Goal: Task Accomplishment & Management: Manage account settings

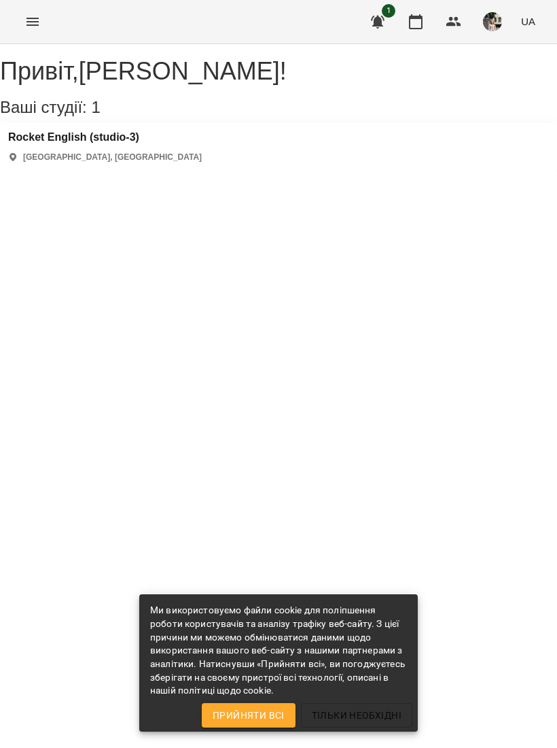
click at [418, 33] on button "button" at bounding box center [416, 21] width 33 height 33
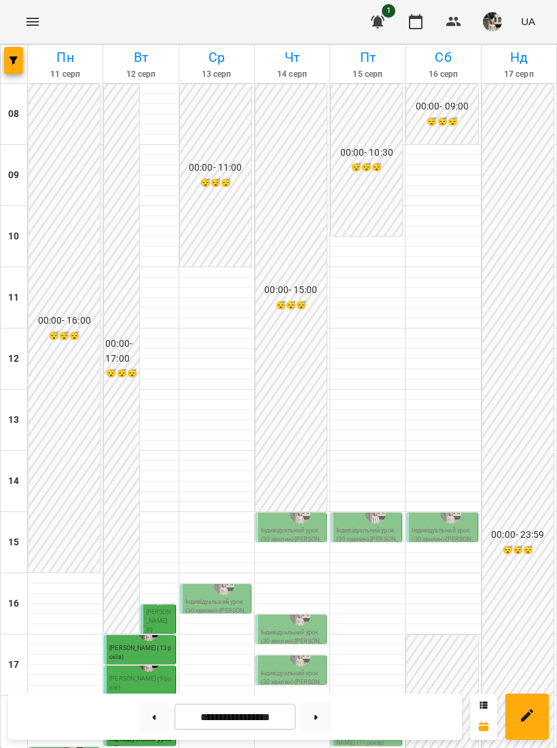
scroll to position [283, 0]
click at [169, 608] on span "[PERSON_NAME] 89" at bounding box center [158, 620] width 25 height 25
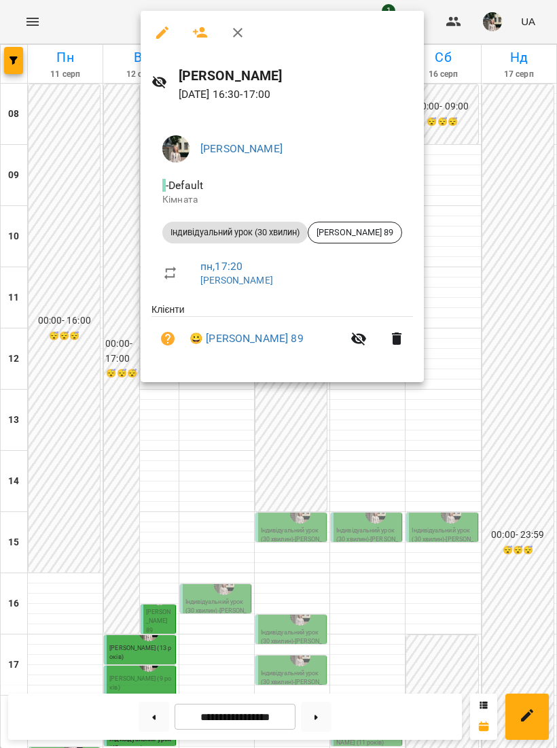
click at [517, 171] on div at bounding box center [278, 374] width 557 height 748
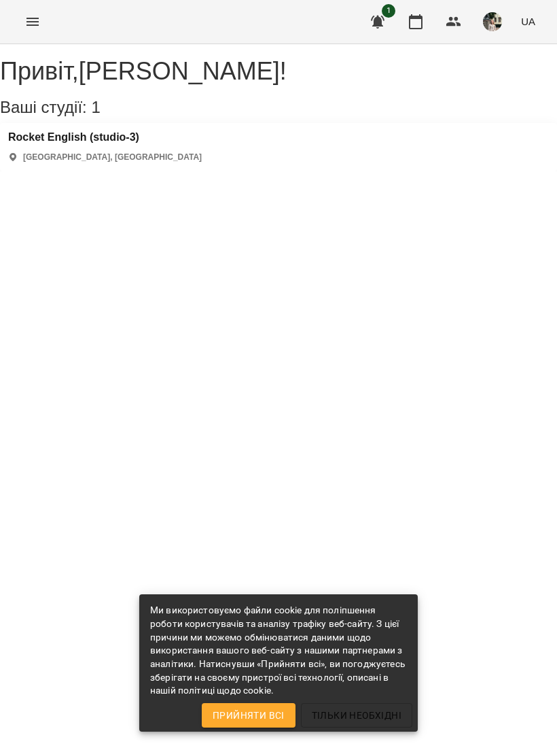
click at [416, 35] on button "button" at bounding box center [416, 21] width 33 height 33
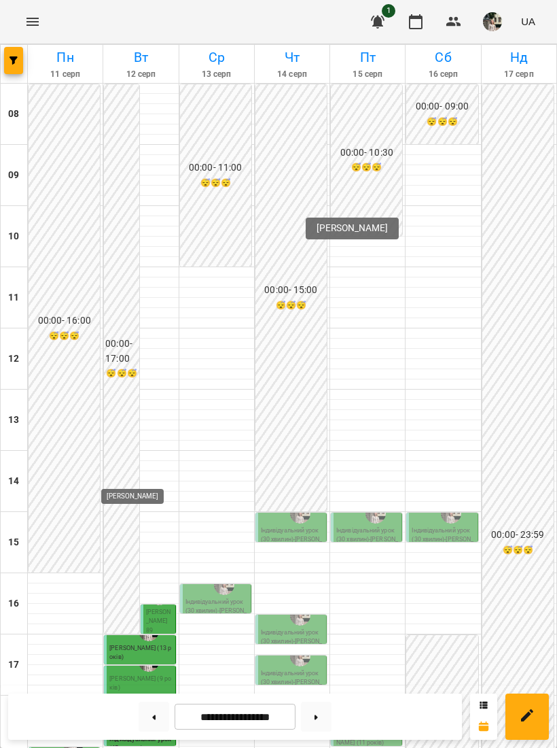
scroll to position [314, 0]
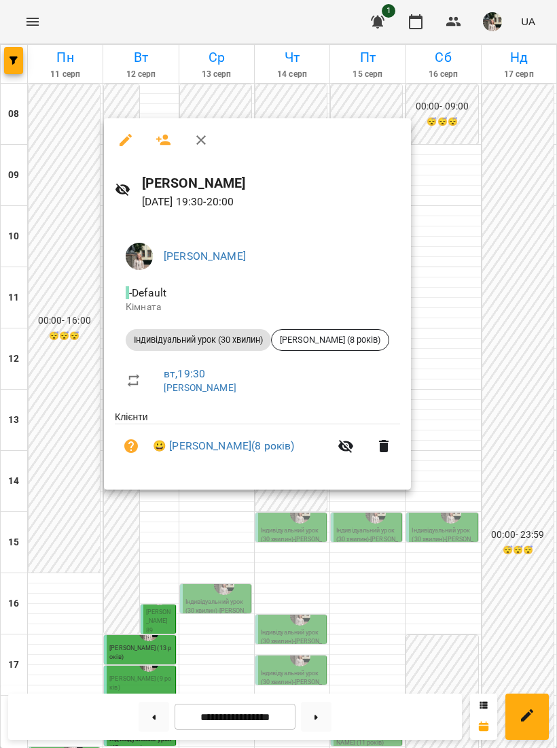
click at [49, 222] on div at bounding box center [278, 374] width 557 height 748
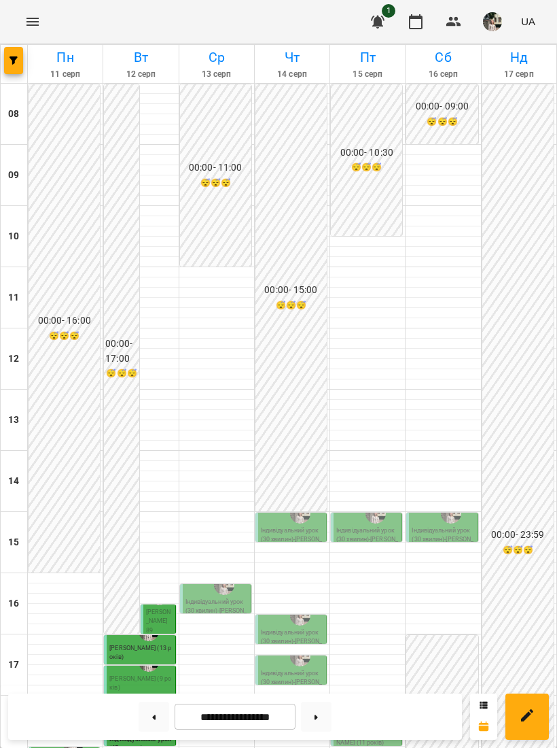
click at [162, 723] on button at bounding box center [154, 717] width 31 height 30
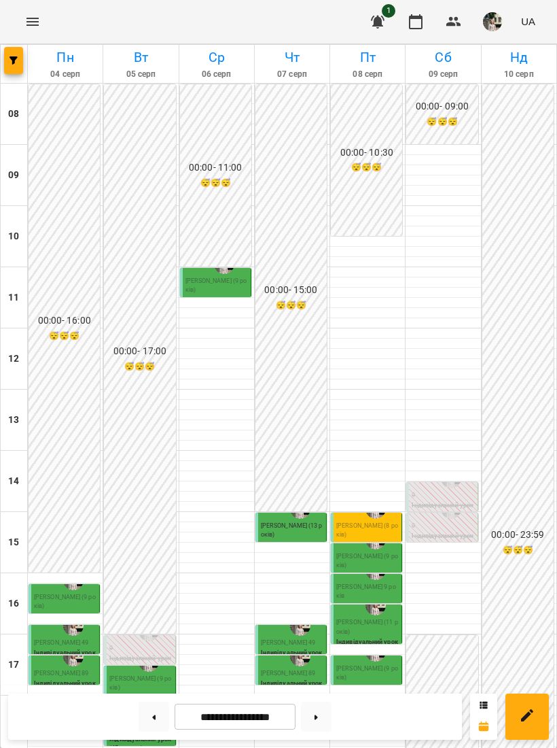
click at [324, 714] on button at bounding box center [316, 717] width 31 height 30
type input "**********"
